Goal: Check status: Check status

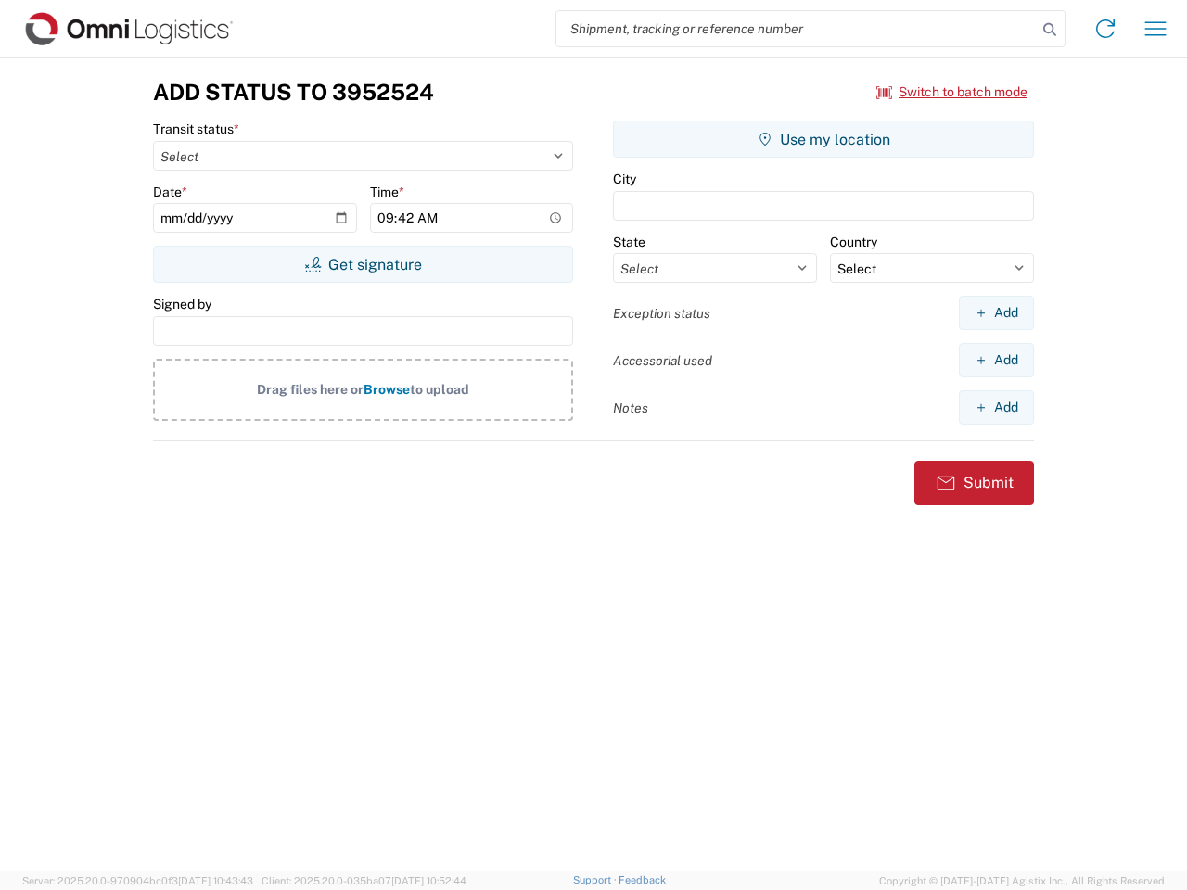
click at [796, 29] on input "search" at bounding box center [796, 28] width 480 height 35
click at [1049, 30] on icon at bounding box center [1050, 30] width 26 height 26
click at [1105, 29] on icon at bounding box center [1105, 29] width 30 height 30
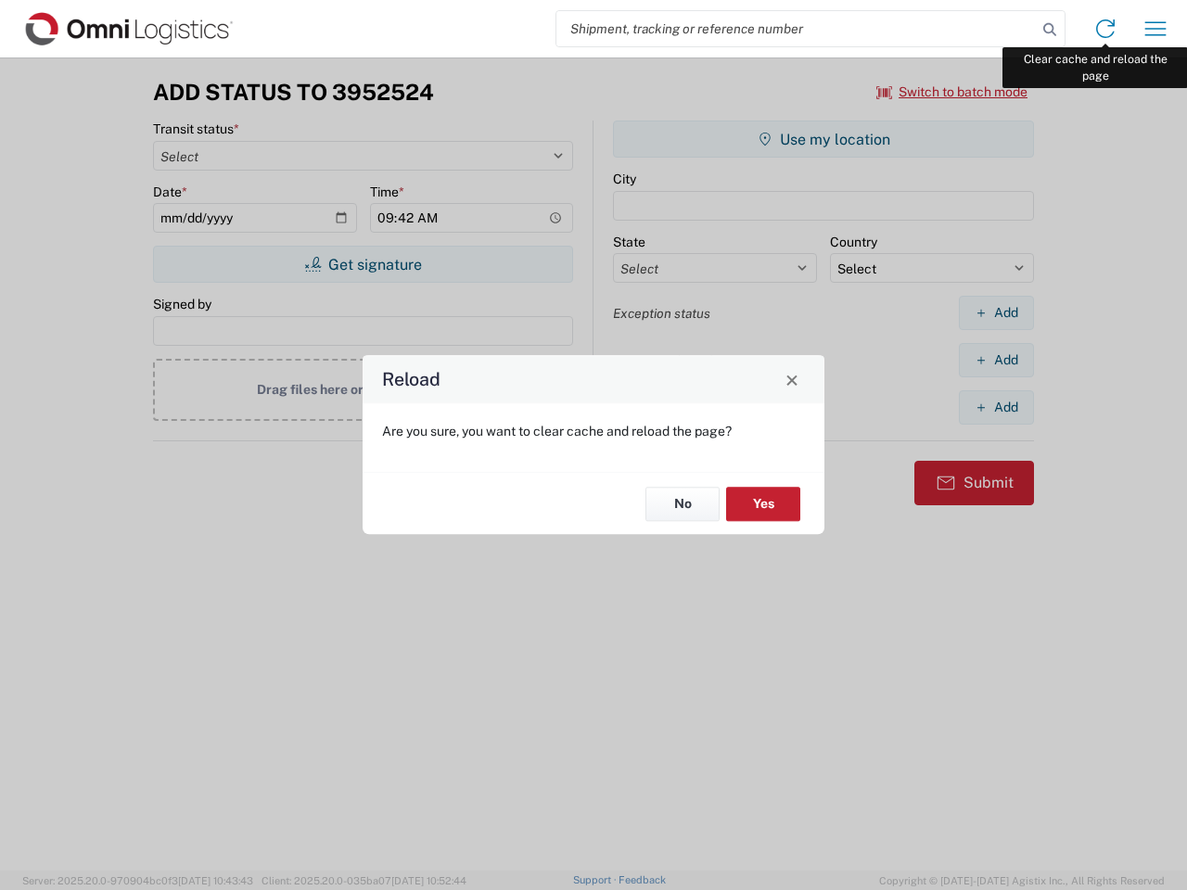
click at [1155, 29] on div "Reload Are you sure, you want to clear cache and reload the page? No Yes" at bounding box center [593, 445] width 1187 height 890
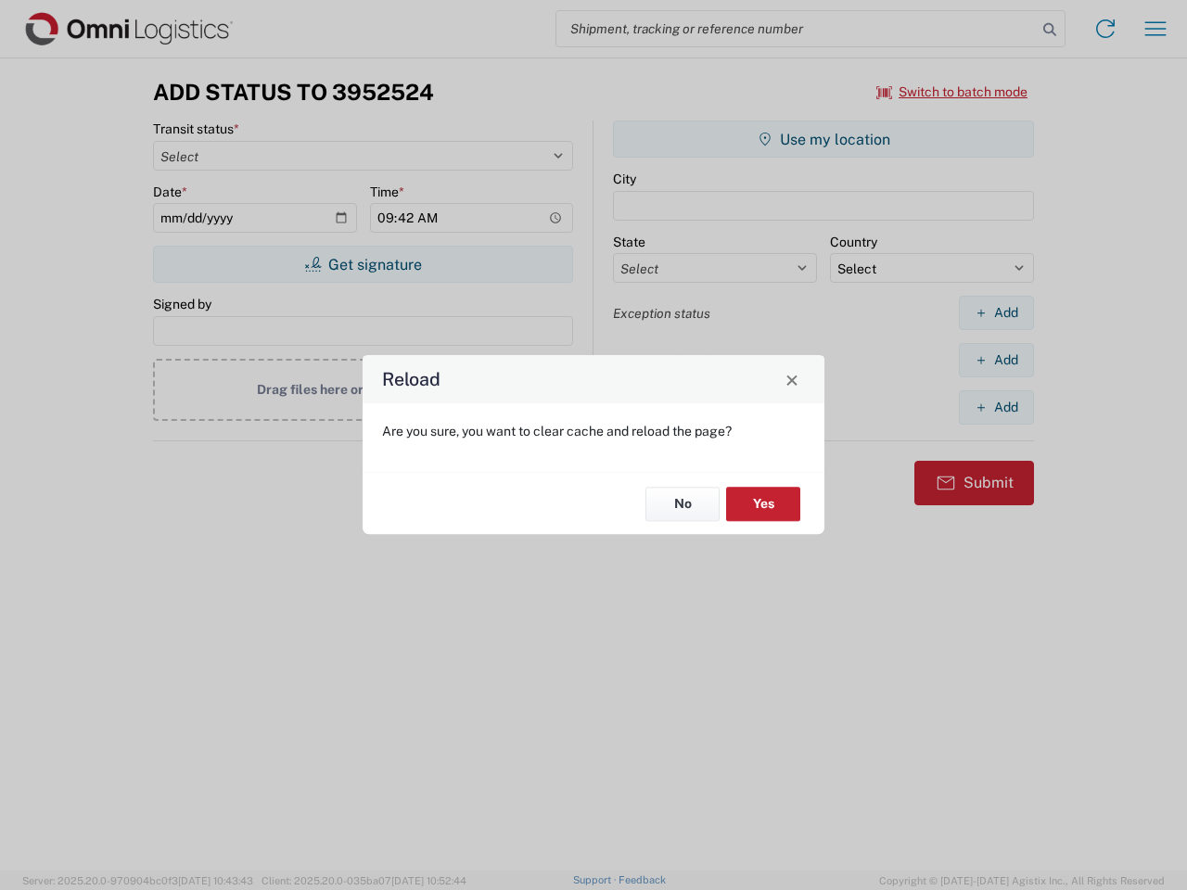
click at [952, 92] on div "Reload Are you sure, you want to clear cache and reload the page? No Yes" at bounding box center [593, 445] width 1187 height 890
click at [363, 264] on div "Reload Are you sure, you want to clear cache and reload the page? No Yes" at bounding box center [593, 445] width 1187 height 890
click at [823, 139] on div "Reload Are you sure, you want to clear cache and reload the page? No Yes" at bounding box center [593, 445] width 1187 height 890
click at [996, 312] on div "Reload Are you sure, you want to clear cache and reload the page? No Yes" at bounding box center [593, 445] width 1187 height 890
click at [996, 360] on div "Reload Are you sure, you want to clear cache and reload the page? No Yes" at bounding box center [593, 445] width 1187 height 890
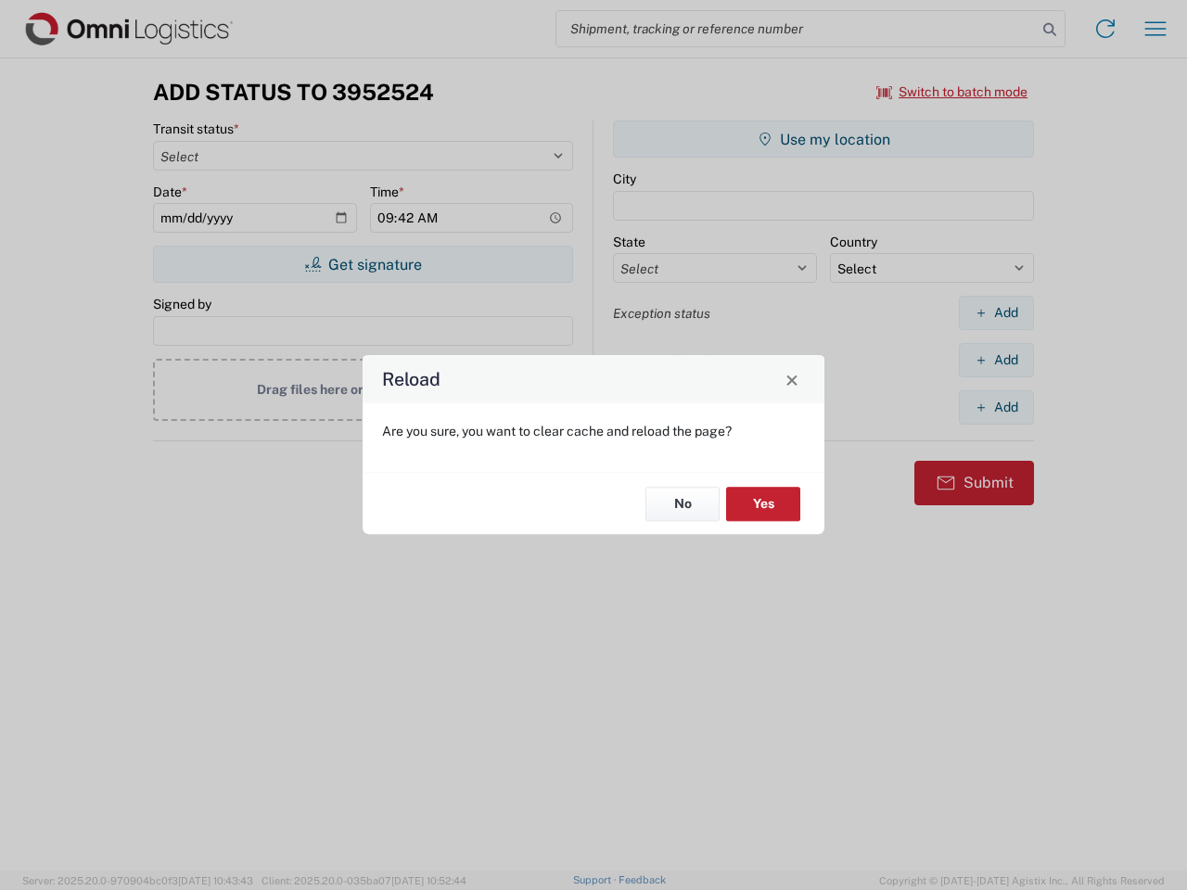
click at [996, 407] on div "Reload Are you sure, you want to clear cache and reload the page? No Yes" at bounding box center [593, 445] width 1187 height 890
